Goal: Information Seeking & Learning: Understand process/instructions

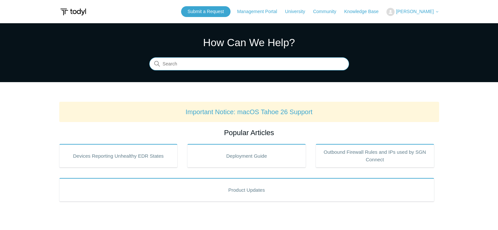
click at [220, 64] on input "Search" at bounding box center [249, 64] width 200 height 13
type input "starting up anf gathering information"
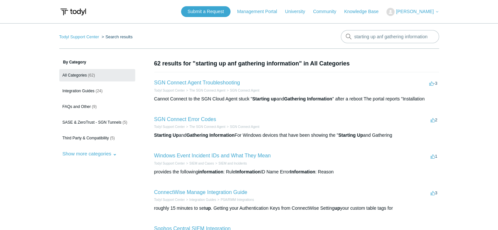
click at [207, 83] on link "SGN Connect Agent Troubleshooting" at bounding box center [197, 83] width 86 height 6
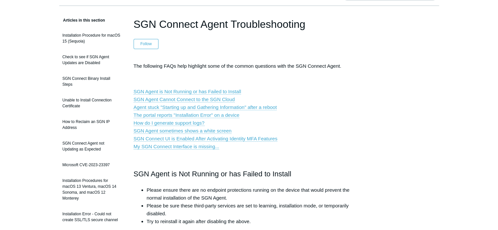
scroll to position [43, 0]
click at [174, 105] on link "Agent stuck "Starting up and Gathering Information" after a reboot" at bounding box center [205, 107] width 143 height 6
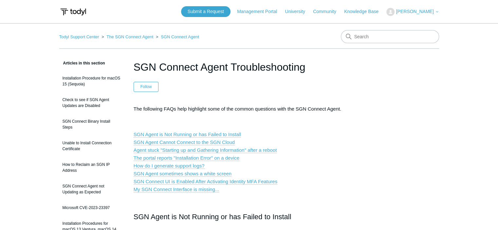
click at [291, 131] on p "SGN Agent is Not Running or has Failed to Install SGN Agent Cannot Connect to t…" at bounding box center [249, 162] width 231 height 63
click at [330, 149] on p "SGN Agent is Not Running or has Failed to Install SGN Agent Cannot Connect to t…" at bounding box center [249, 162] width 231 height 63
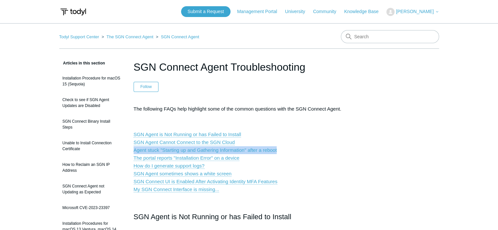
drag, startPoint x: 282, startPoint y: 149, endPoint x: 134, endPoint y: 150, distance: 148.3
click at [134, 150] on p "SGN Agent is Not Running or has Failed to Install SGN Agent Cannot Connect to t…" at bounding box center [249, 162] width 231 height 63
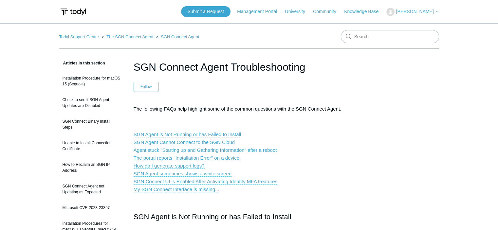
click at [338, 146] on p "SGN Agent is Not Running or has Failed to Install SGN Agent Cannot Connect to t…" at bounding box center [249, 162] width 231 height 63
click at [202, 148] on link "Agent stuck "Starting up and Gathering Information" after a reboot" at bounding box center [205, 150] width 143 height 6
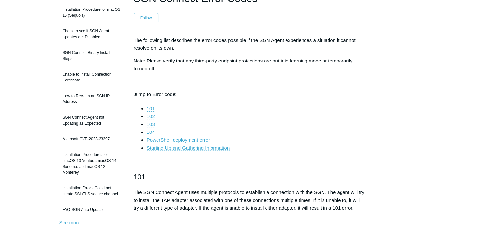
click at [187, 148] on link "Starting Up and Gathering Information" at bounding box center [188, 148] width 83 height 6
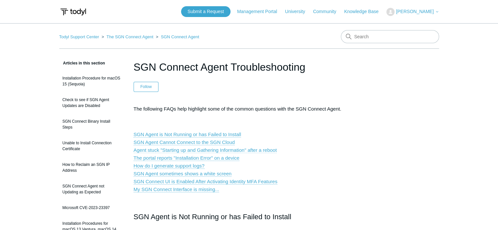
click at [215, 152] on link "Agent stuck "Starting up and Gathering Information" after a reboot" at bounding box center [205, 150] width 143 height 6
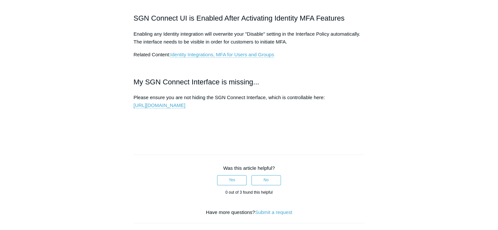
scroll to position [871, 0]
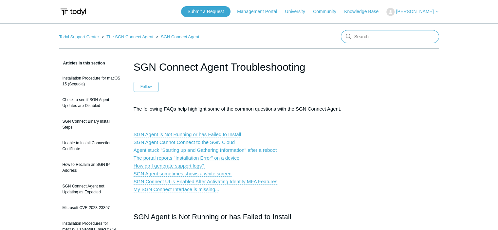
click at [377, 35] on input "Search" at bounding box center [390, 36] width 98 height 13
type input "uninstall sgn"
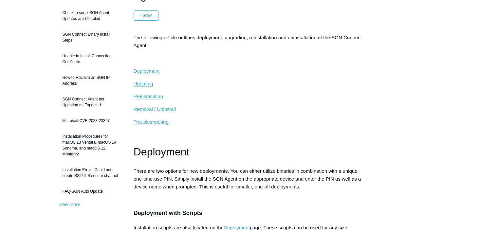
scroll to position [87, 0]
click at [168, 105] on p "Removal / Uninstall" at bounding box center [249, 109] width 231 height 8
click at [165, 107] on span "Removal / Uninstall" at bounding box center [155, 109] width 42 height 6
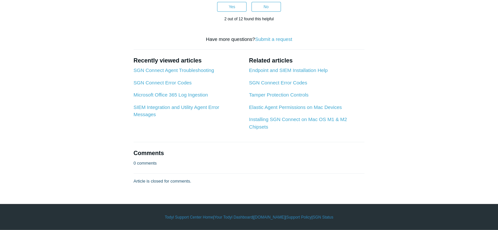
scroll to position [1774, 0]
